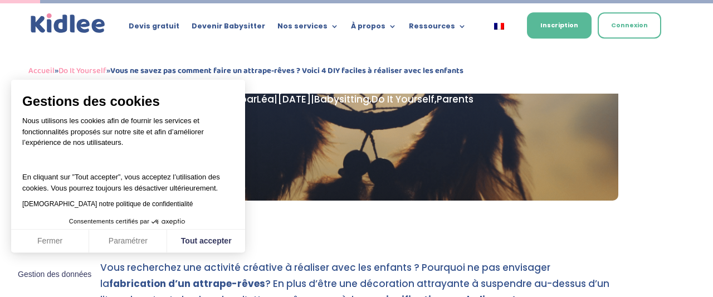
scroll to position [186, 0]
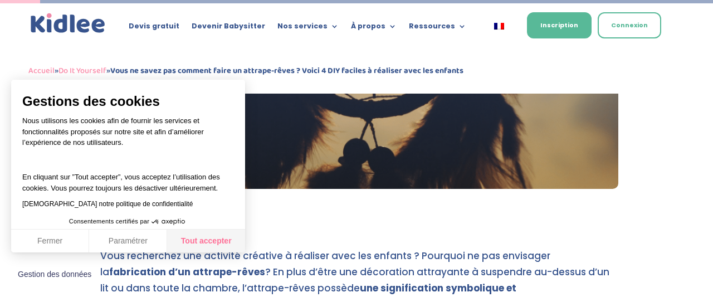
click at [219, 238] on button "Tout accepter" at bounding box center [206, 241] width 78 height 23
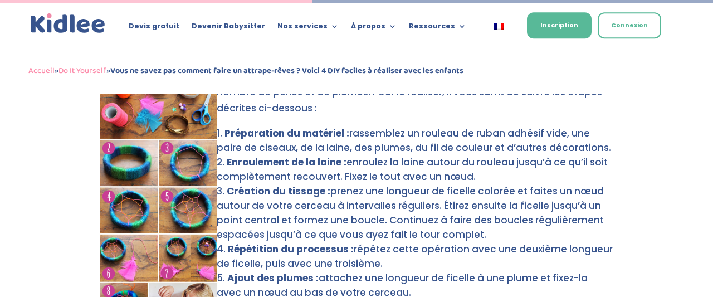
scroll to position [1443, 0]
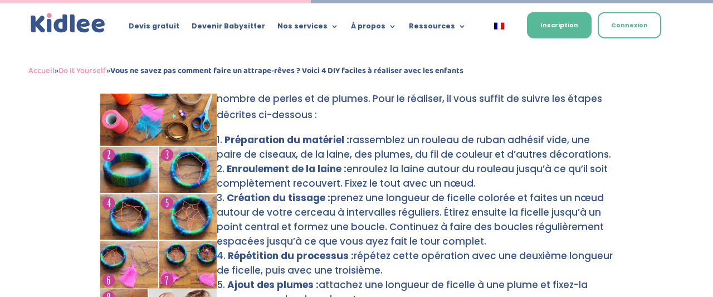
click at [182, 162] on img at bounding box center [158, 217] width 116 height 285
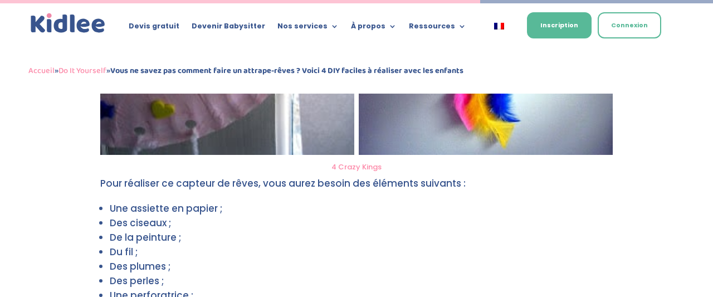
scroll to position [2156, 0]
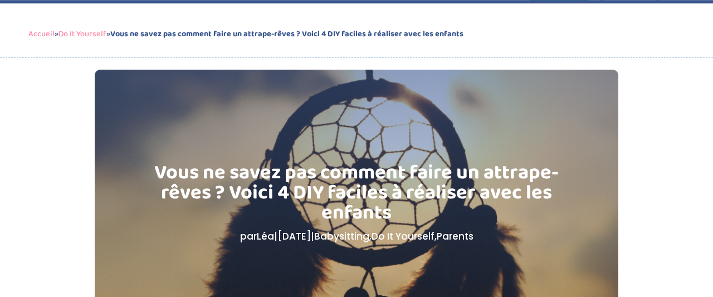
scroll to position [0, 0]
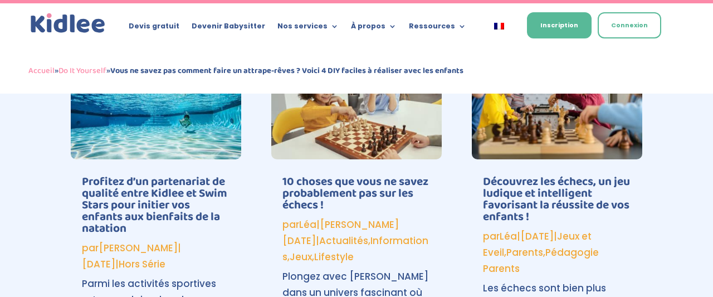
scroll to position [3817, 0]
